Goal: Navigation & Orientation: Find specific page/section

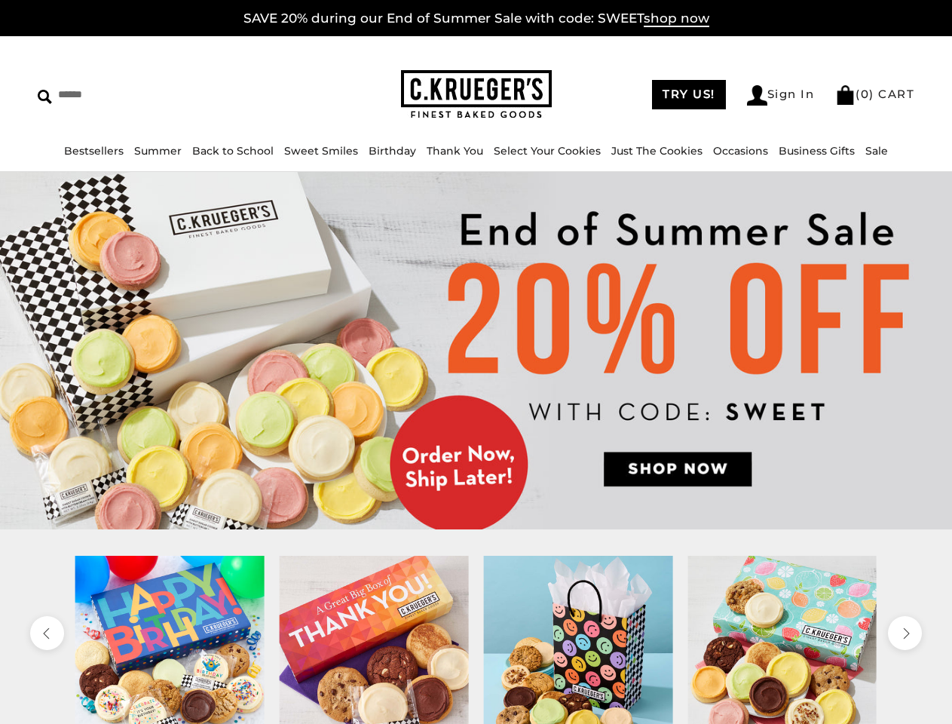
click at [735, 151] on link "Occasions" at bounding box center [740, 151] width 55 height 14
click at [476, 639] on div at bounding box center [578, 650] width 204 height 189
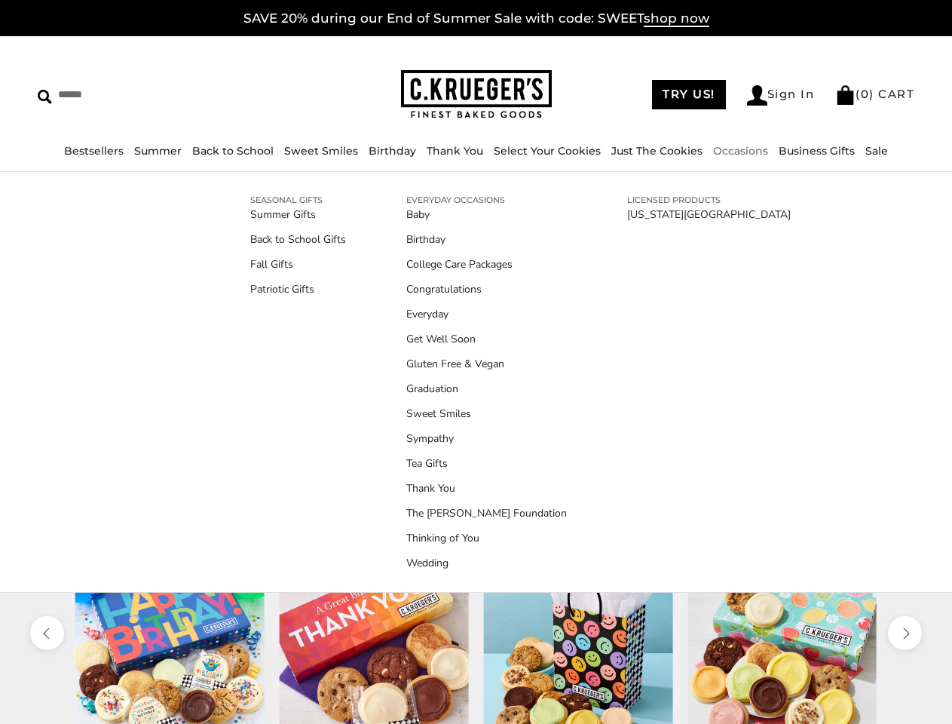
click at [476, 639] on div at bounding box center [578, 650] width 204 height 189
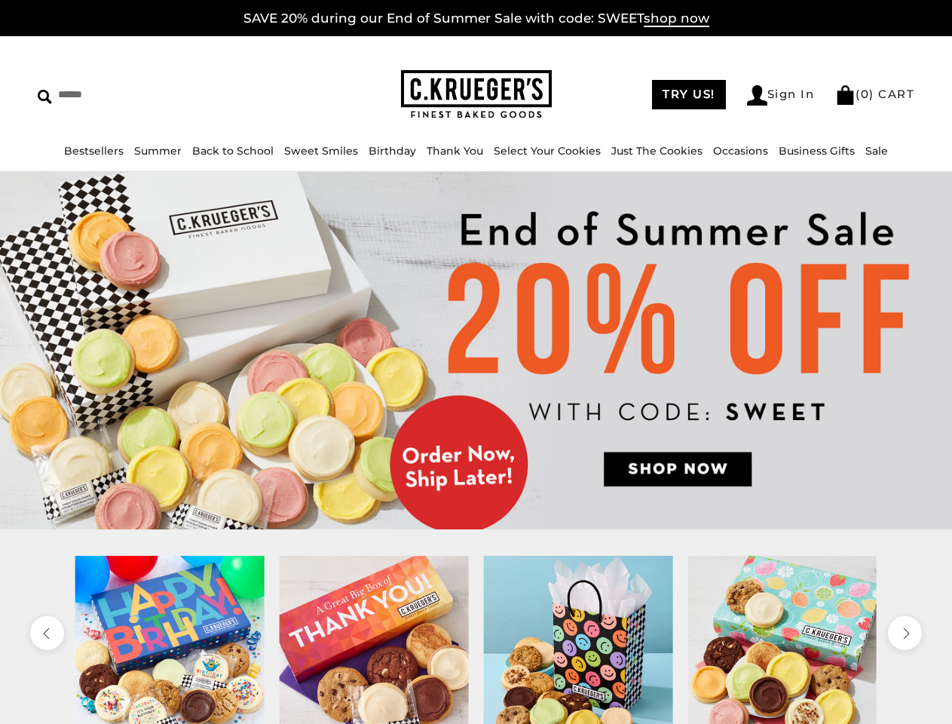
click at [47, 632] on icon "previous" at bounding box center [47, 633] width 14 height 14
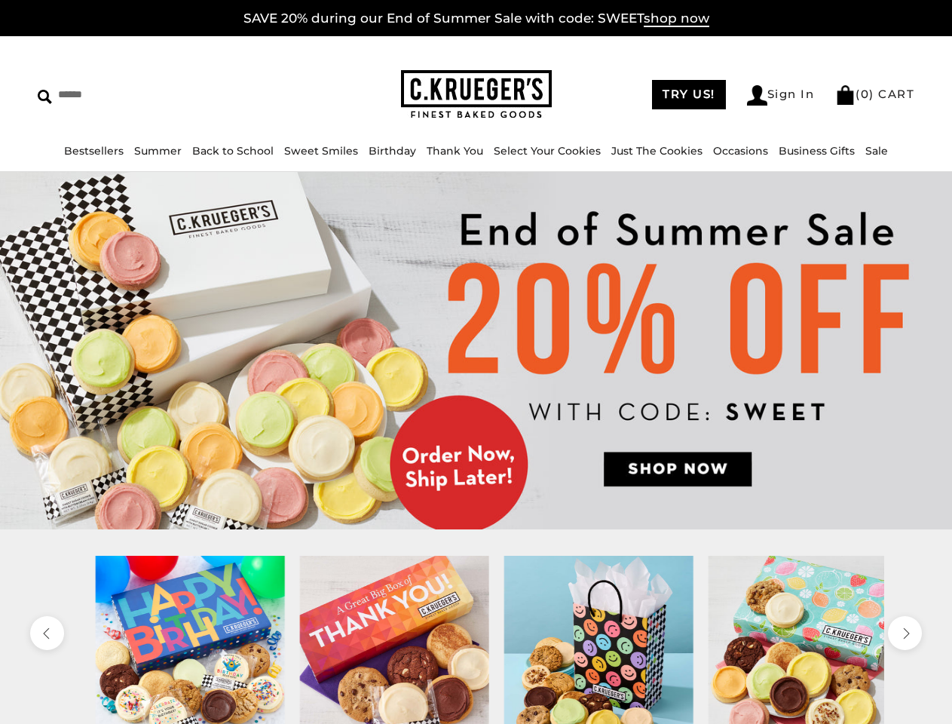
click at [905, 632] on icon "next" at bounding box center [905, 633] width 14 height 14
